Goal: Information Seeking & Learning: Find specific page/section

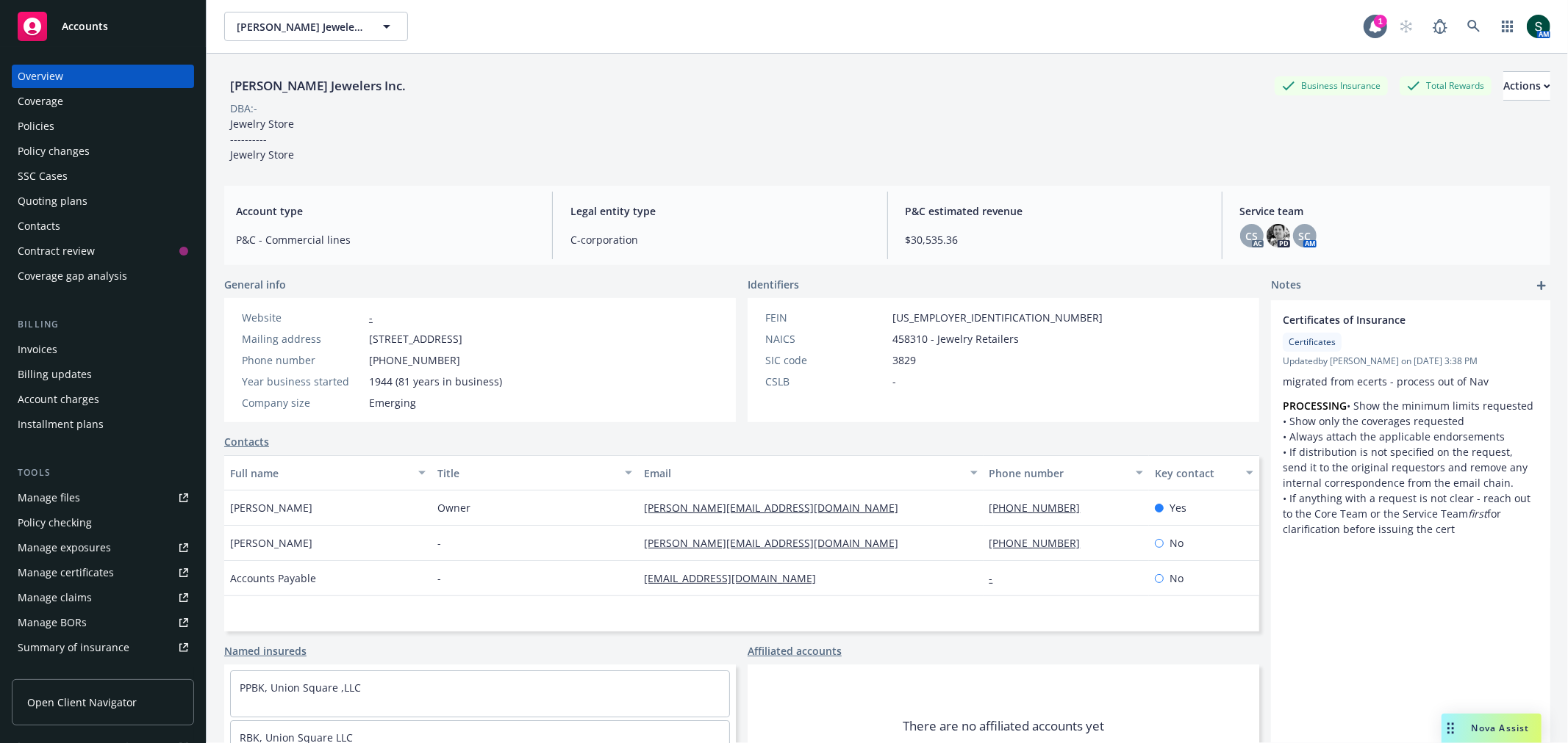
click at [105, 14] on div "Accounts" at bounding box center [102, 26] width 170 height 29
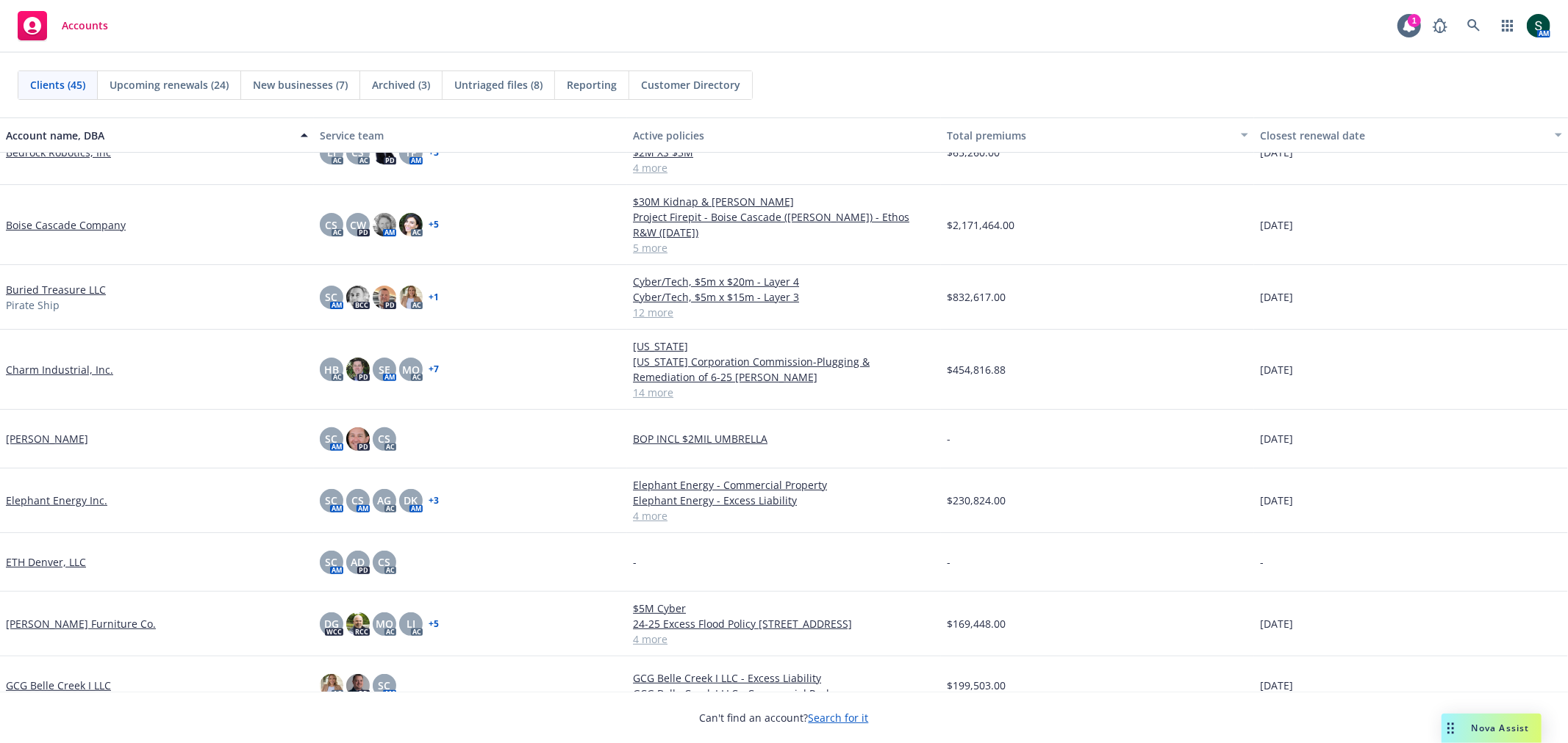
scroll to position [734, 0]
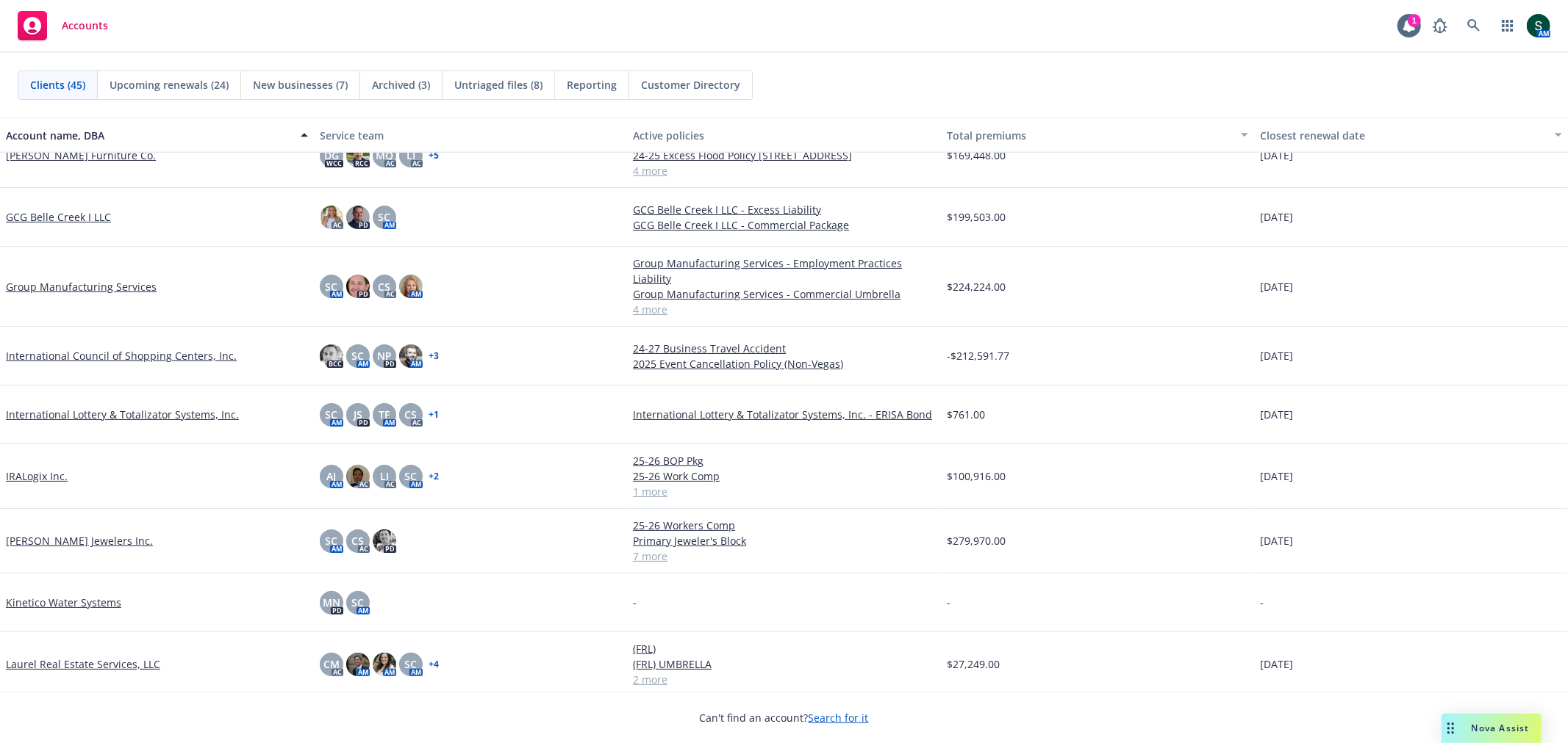
click at [47, 477] on link "IRALogix Inc." at bounding box center [37, 476] width 62 height 15
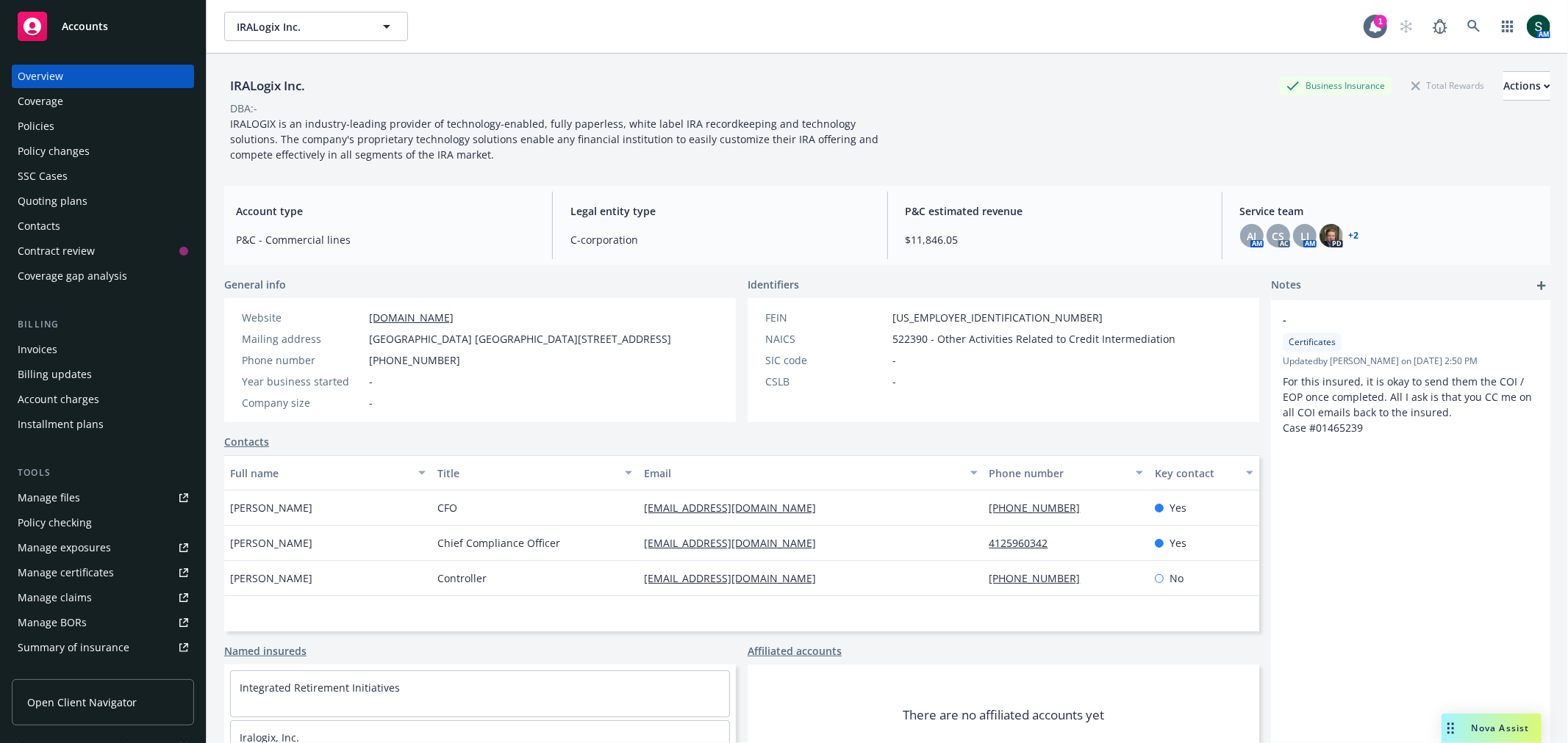
click at [42, 125] on div "Policies" at bounding box center [36, 127] width 37 height 23
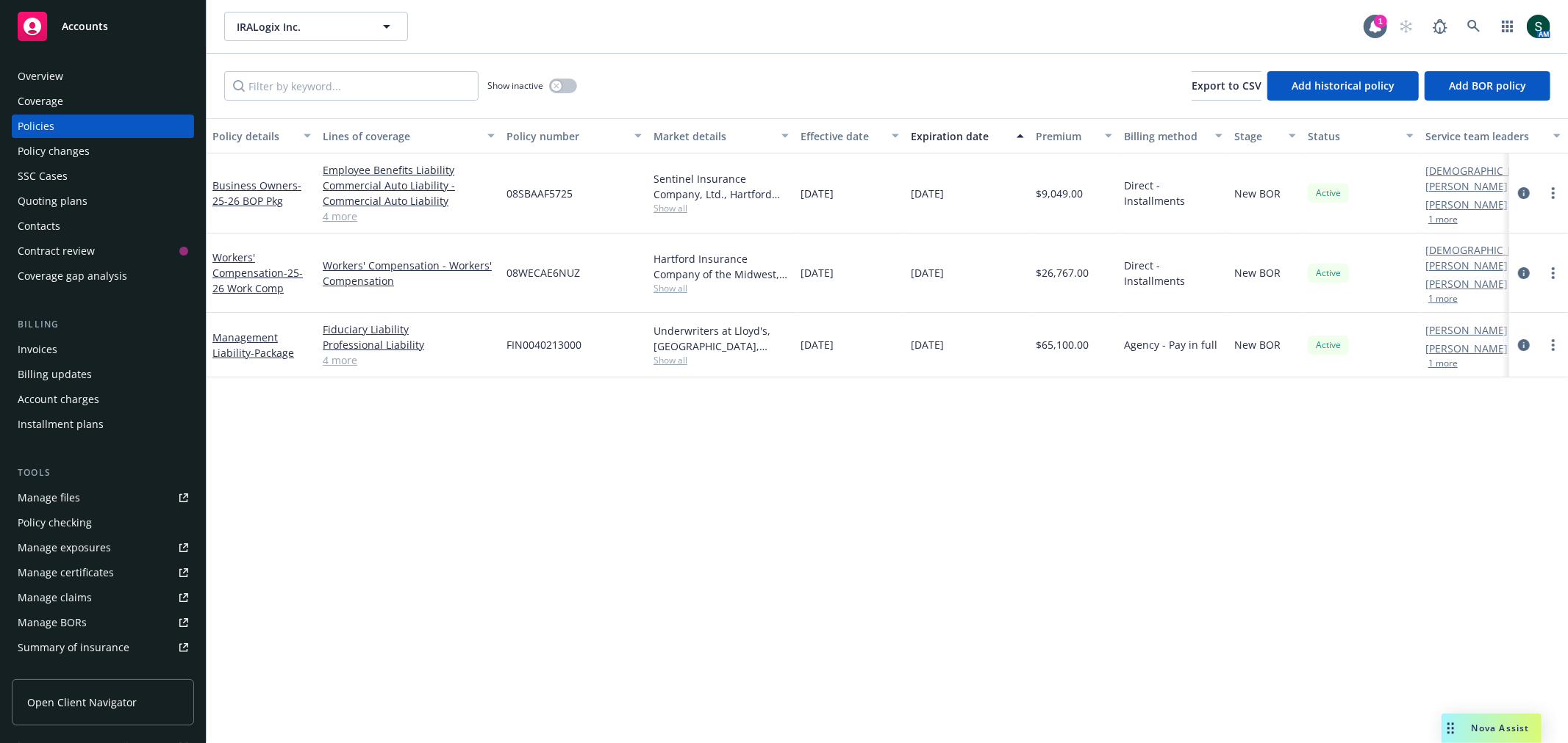
click at [342, 217] on link "4 more" at bounding box center [409, 216] width 172 height 15
